Goal: Information Seeking & Learning: Check status

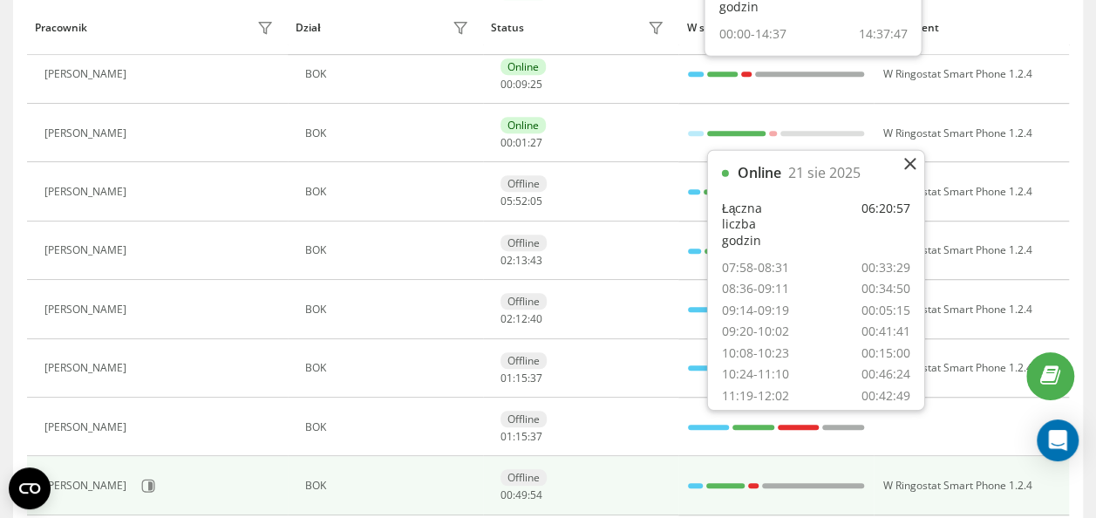
scroll to position [380, 0]
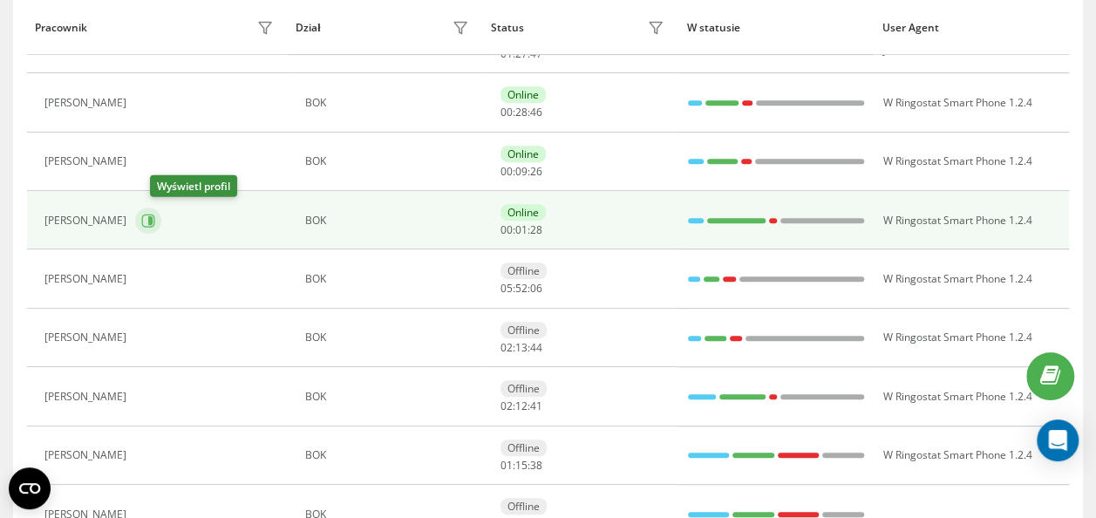
click at [155, 220] on icon at bounding box center [148, 221] width 14 height 14
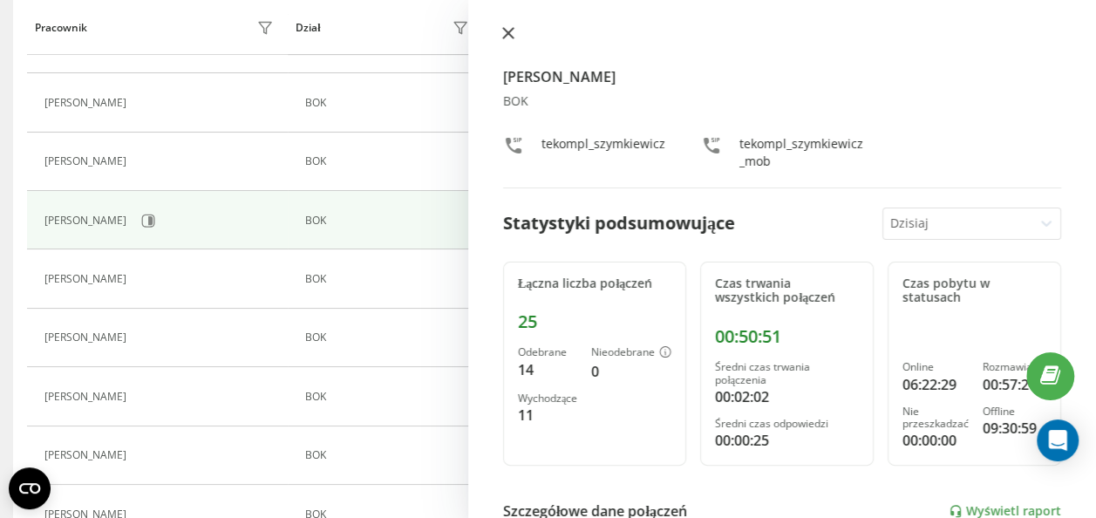
click at [508, 38] on icon at bounding box center [508, 33] width 12 height 12
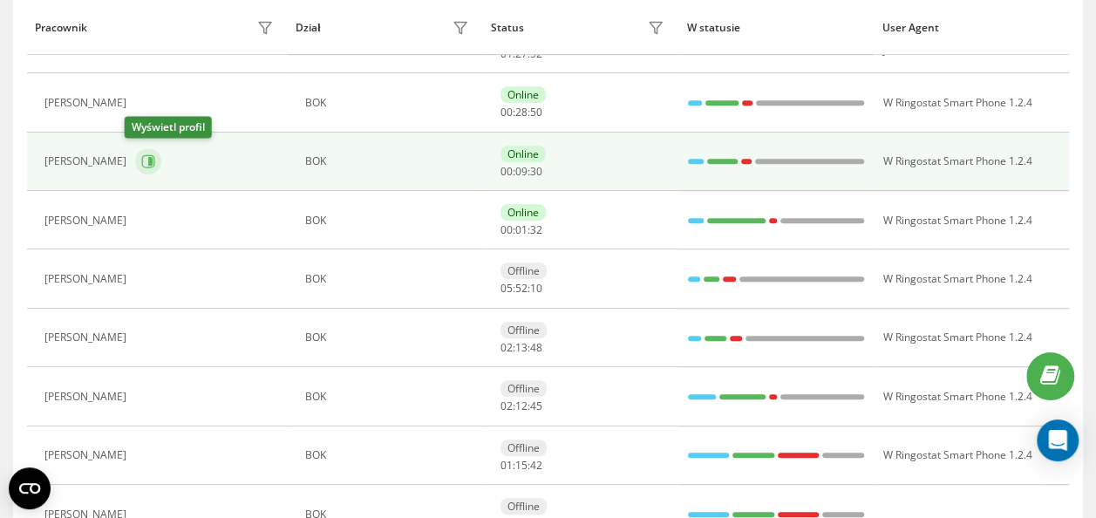
click at [141, 154] on icon at bounding box center [148, 161] width 14 height 14
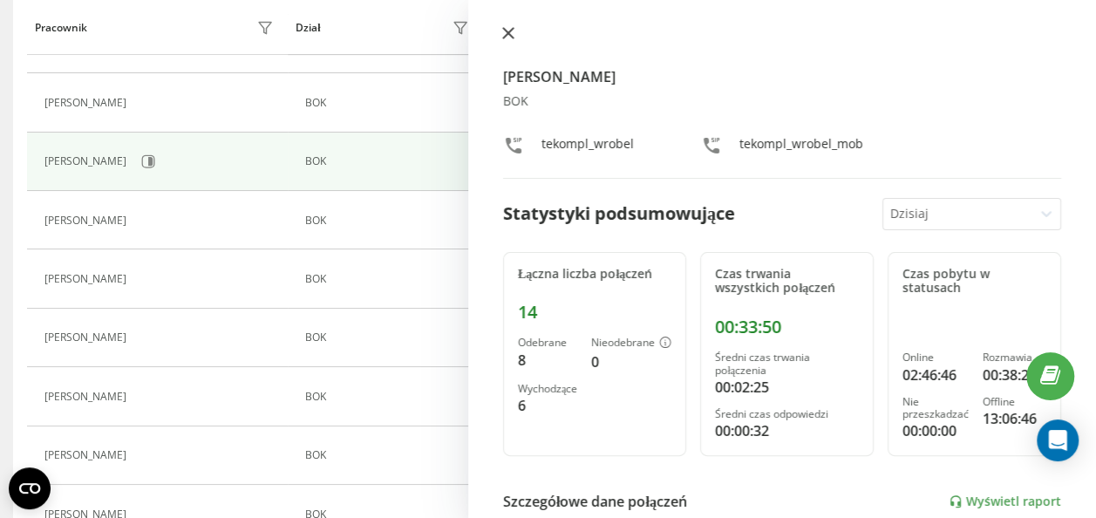
click at [503, 38] on icon at bounding box center [508, 33] width 10 height 10
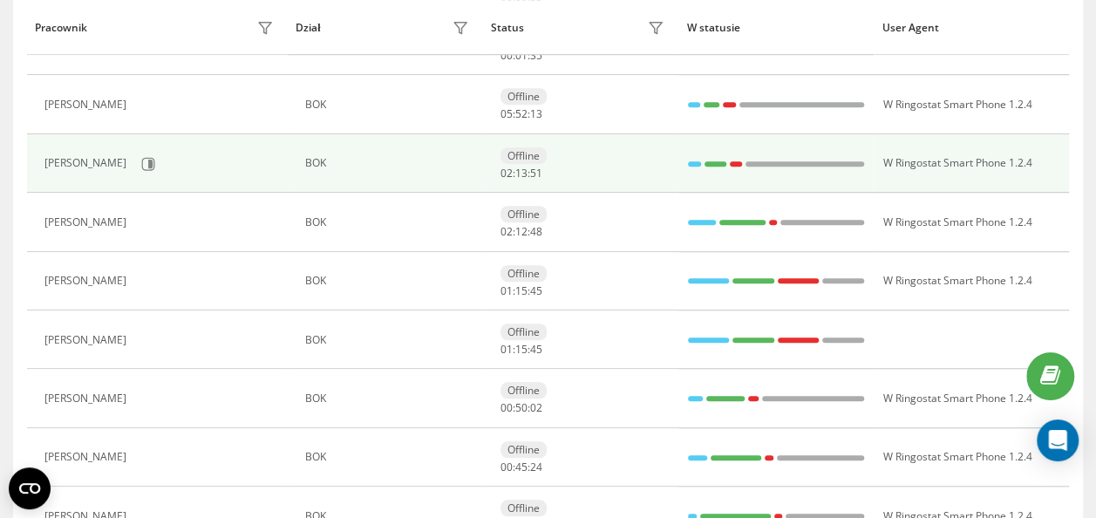
scroll to position [642, 0]
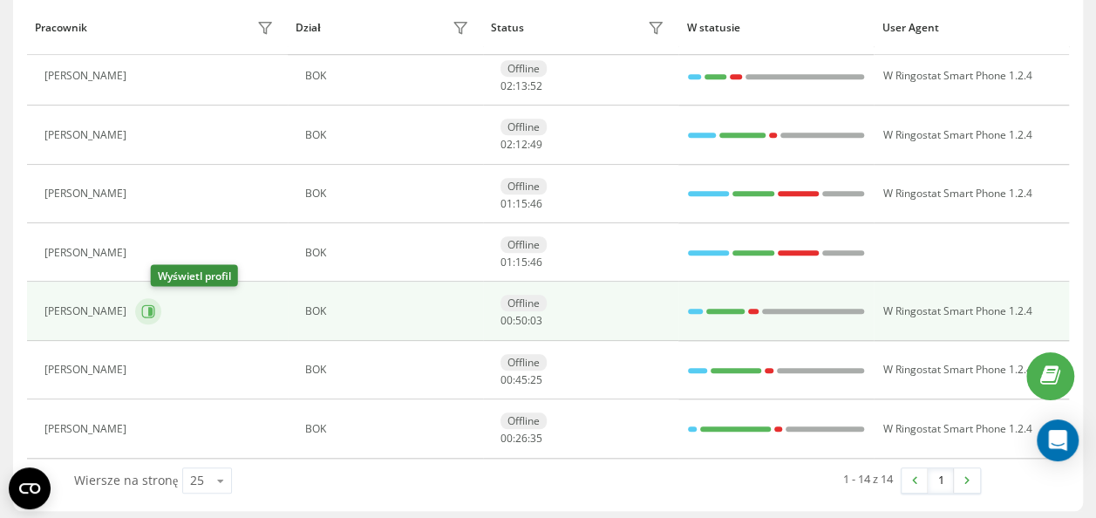
click at [155, 305] on icon at bounding box center [148, 311] width 14 height 14
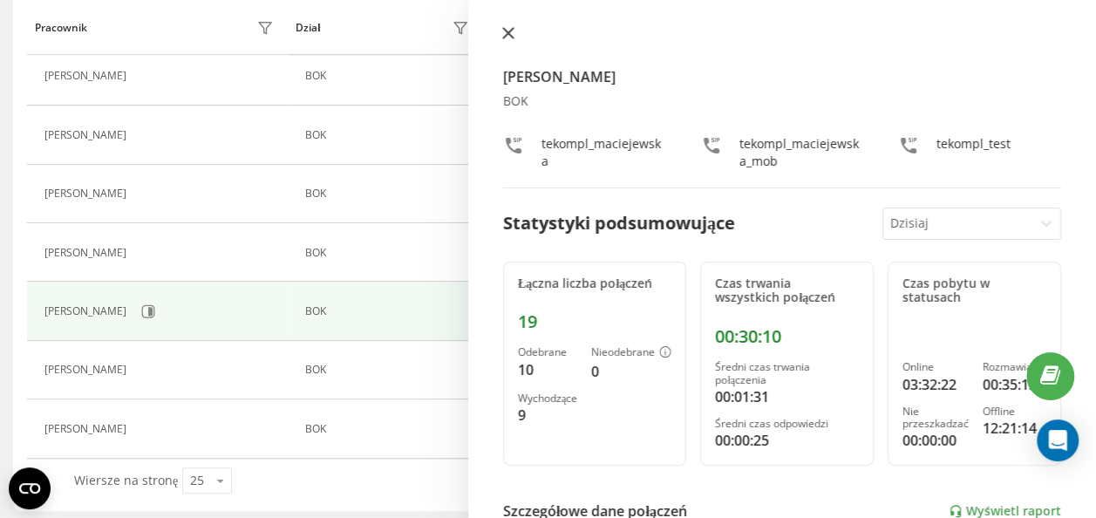
click at [502, 38] on icon at bounding box center [508, 33] width 12 height 12
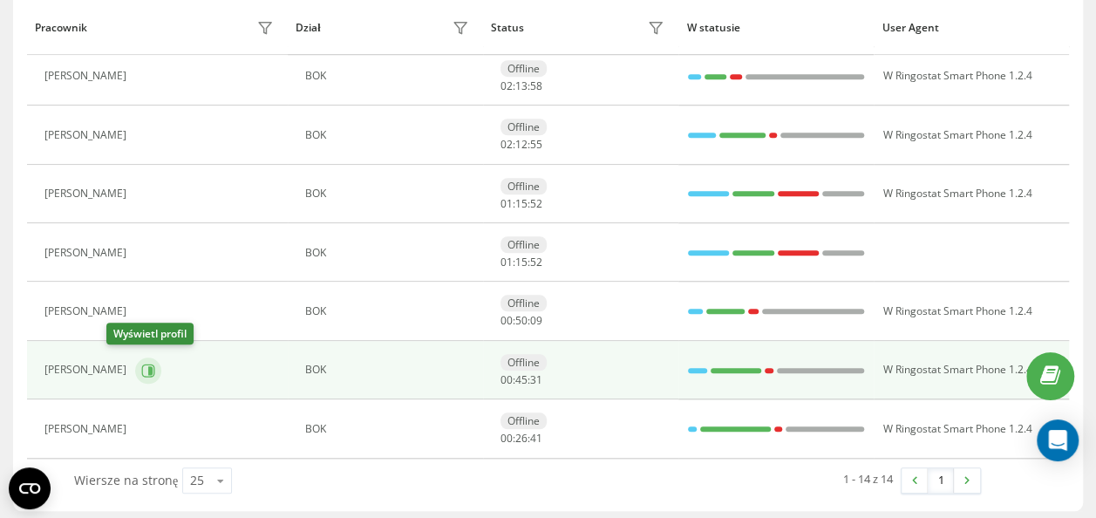
click at [148, 366] on icon at bounding box center [150, 369] width 4 height 9
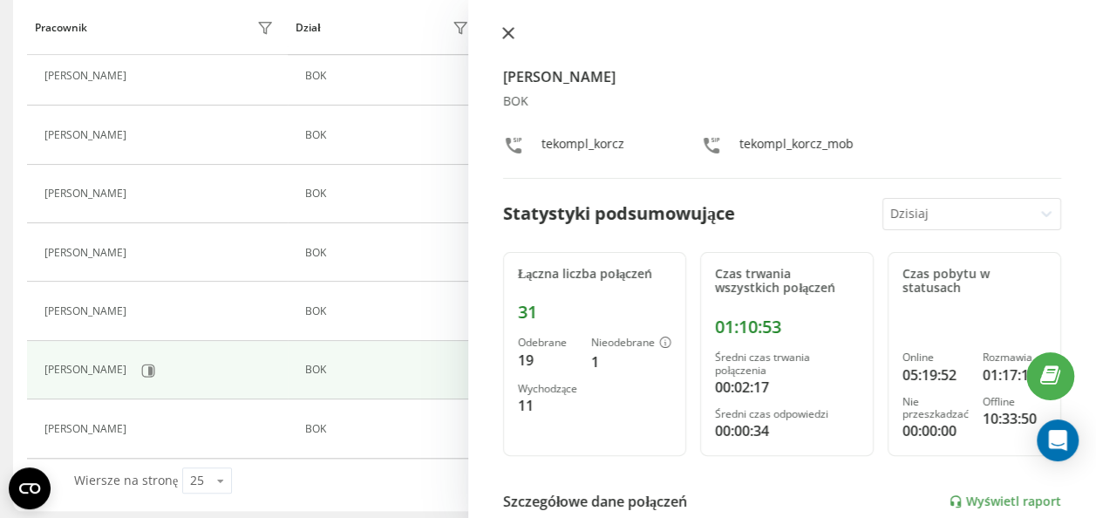
click at [514, 36] on icon at bounding box center [508, 33] width 12 height 12
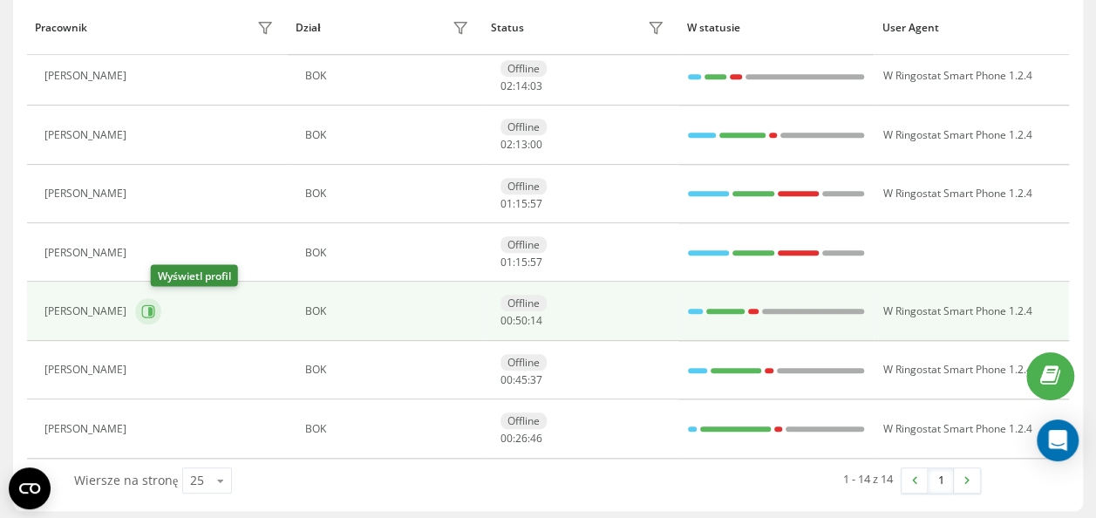
click at [155, 310] on button at bounding box center [148, 311] width 26 height 26
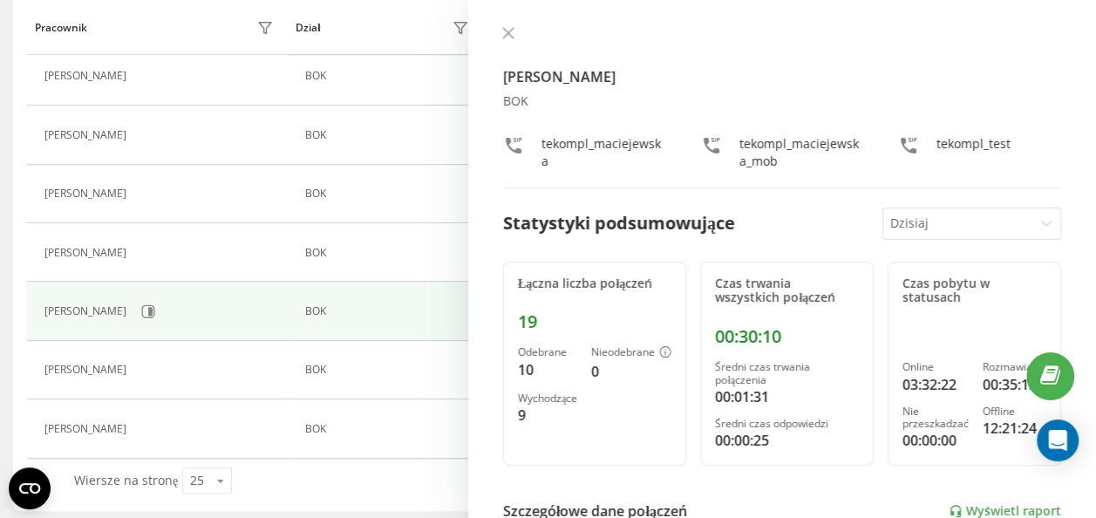
click at [513, 44] on div "[PERSON_NAME] BOK tekompl_maciejewska tekompl_maciejewska_mob tekompl_test" at bounding box center [782, 107] width 558 height 162
click at [506, 36] on icon at bounding box center [508, 33] width 10 height 10
